Goal: Use online tool/utility: Utilize a website feature to perform a specific function

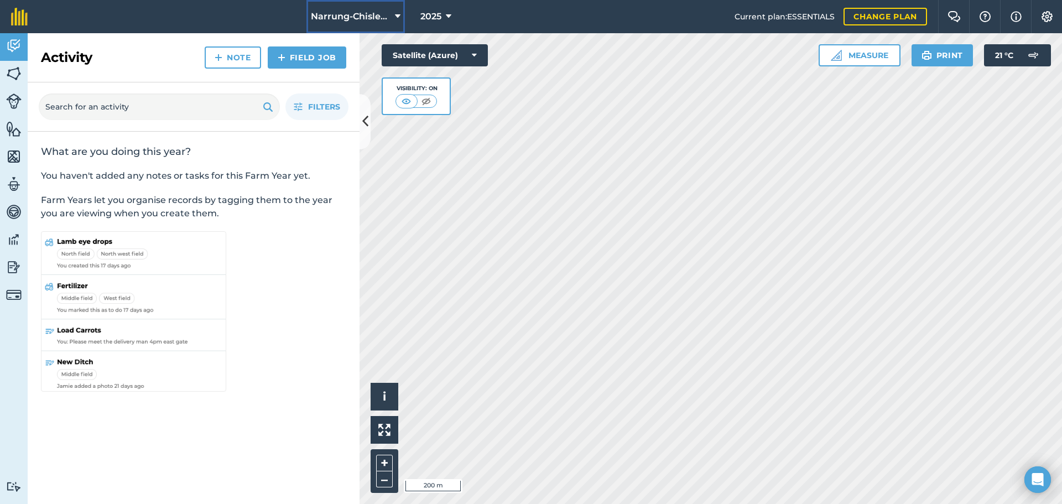
click at [395, 15] on icon at bounding box center [398, 16] width 6 height 13
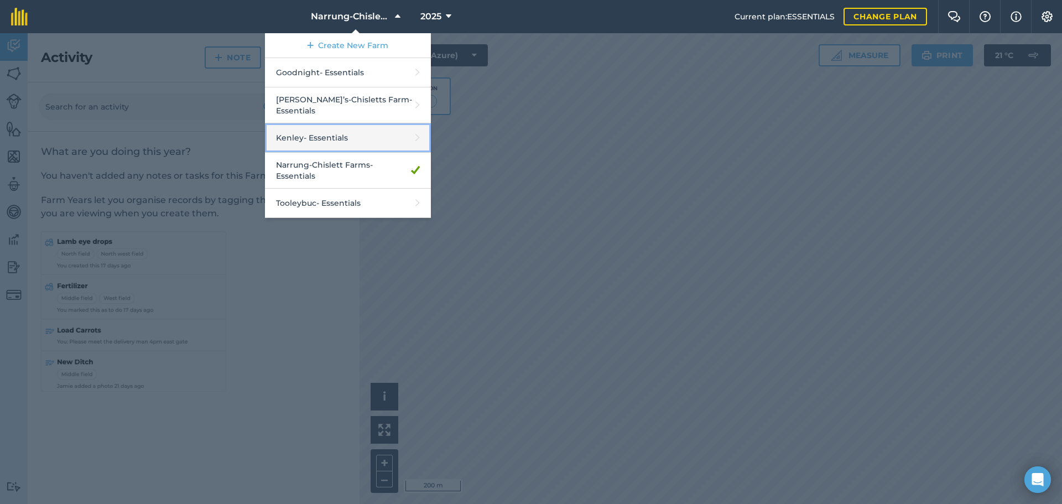
click at [314, 132] on link "Kenley - Essentials" at bounding box center [348, 137] width 166 height 29
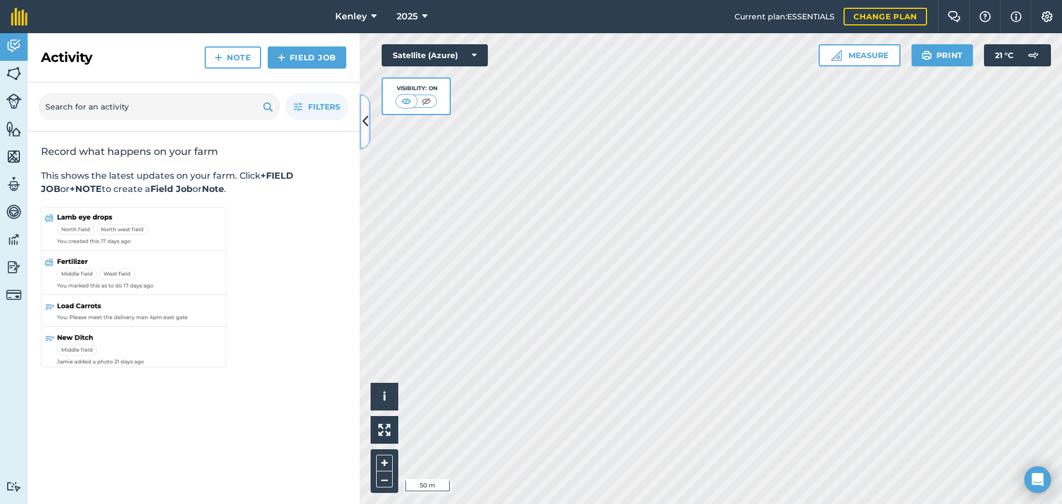
click at [365, 120] on icon at bounding box center [365, 121] width 6 height 19
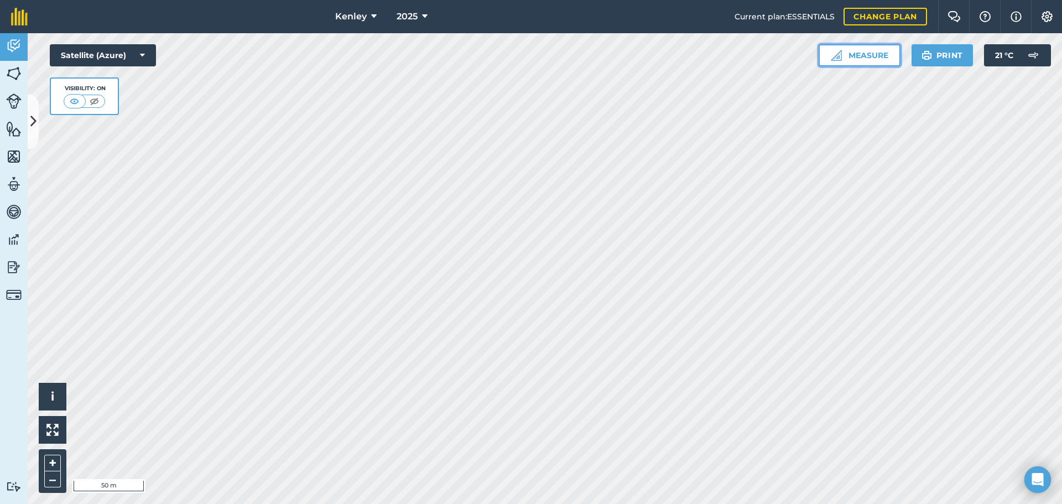
click at [861, 58] on button "Measure" at bounding box center [860, 55] width 82 height 22
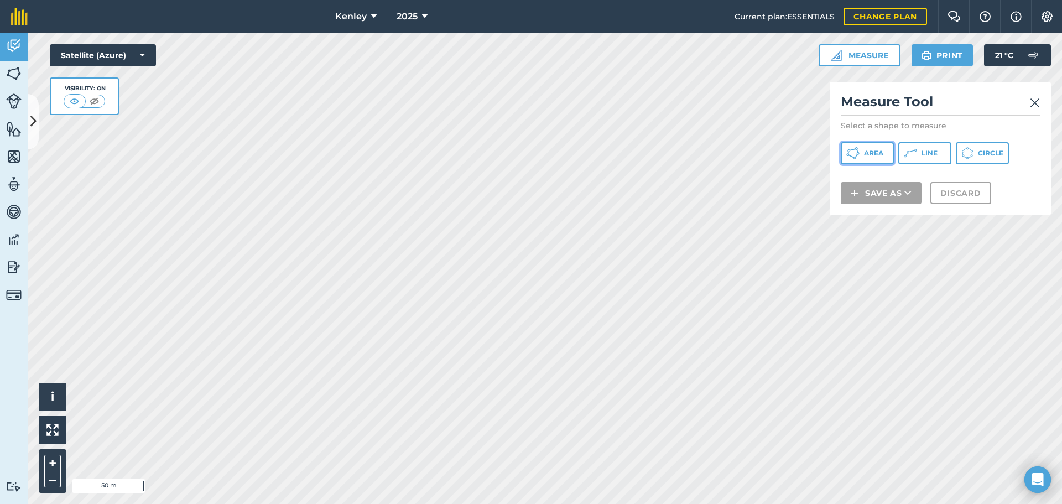
click at [862, 148] on button "Area" at bounding box center [867, 153] width 53 height 22
